Goal: Task Accomplishment & Management: Manage account settings

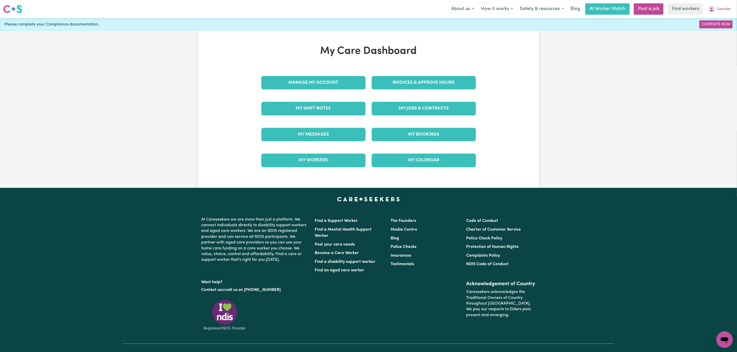
click at [329, 83] on link "Manage My Account" at bounding box center [313, 82] width 104 height 13
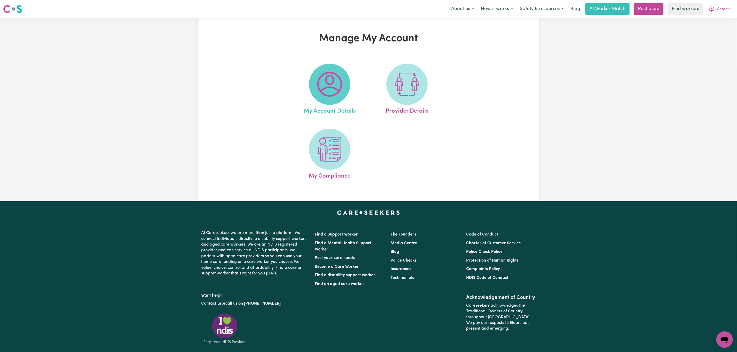
click at [328, 88] on img at bounding box center [329, 84] width 25 height 25
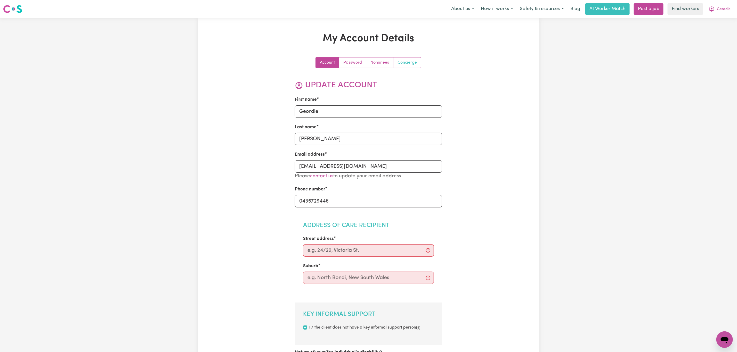
click at [414, 63] on link "Concierge" at bounding box center [407, 62] width 28 height 10
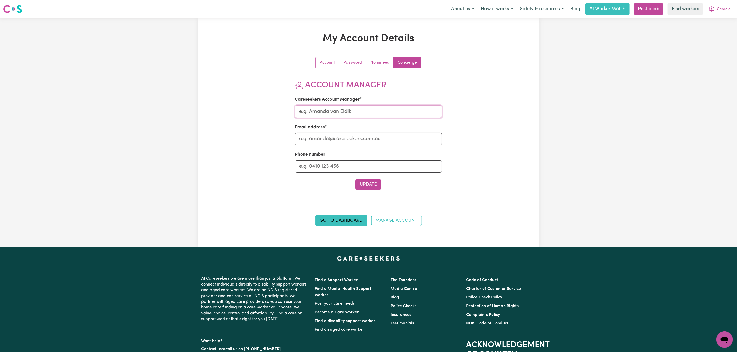
click at [365, 114] on input "Careseekers Account Manager" at bounding box center [368, 111] width 147 height 12
type input "[PERSON_NAME]"
drag, startPoint x: 365, startPoint y: 136, endPoint x: 365, endPoint y: 139, distance: 2.6
click at [365, 136] on input "Email address" at bounding box center [368, 139] width 147 height 12
type input "[PERSON_NAME][EMAIL_ADDRESS][DOMAIN_NAME]"
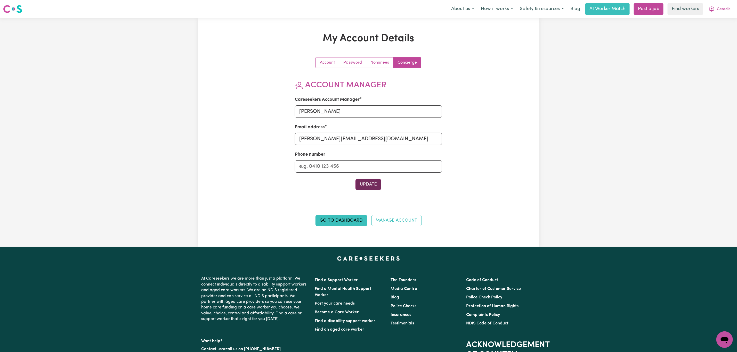
click at [367, 180] on button "Update" at bounding box center [368, 184] width 26 height 11
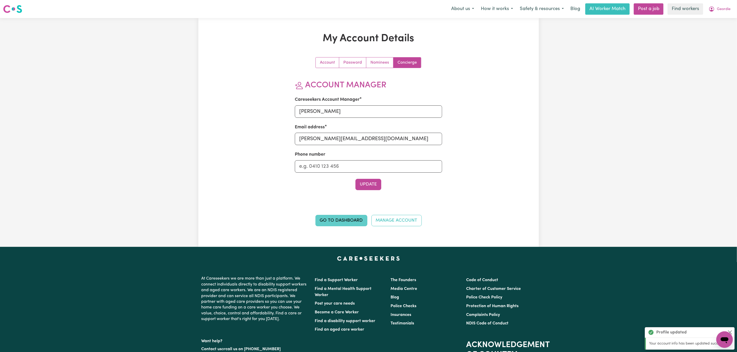
click at [344, 220] on link "Go to Dashboard" at bounding box center [341, 220] width 52 height 11
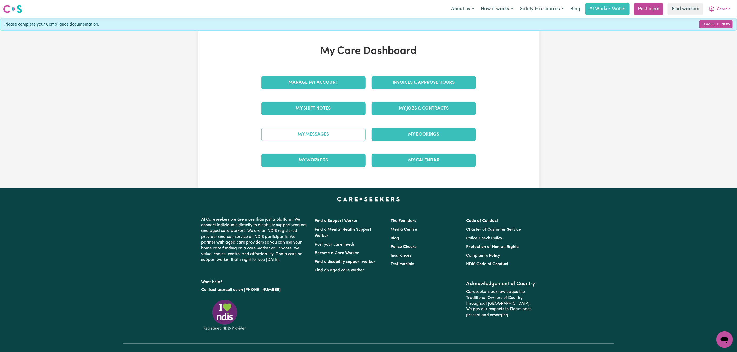
click at [328, 134] on link "My Messages" at bounding box center [313, 134] width 104 height 13
